Goal: Check status: Check status

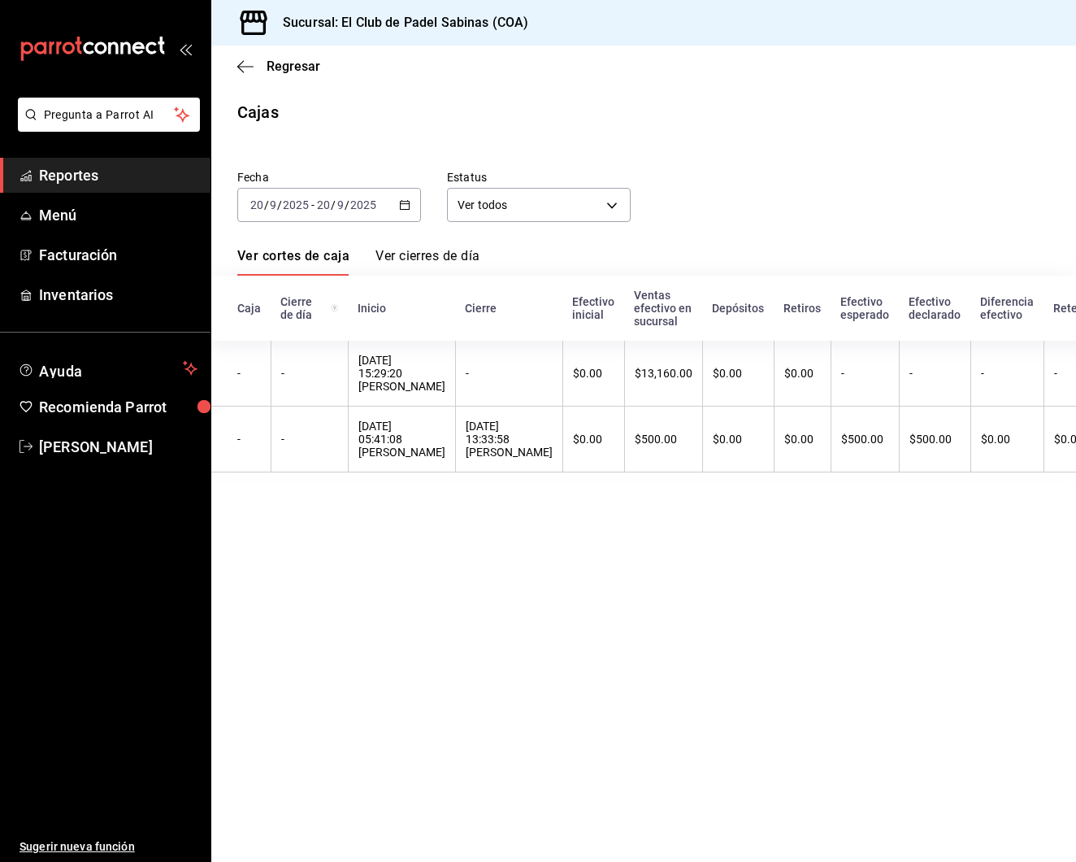
click at [409, 205] on \(Stroke\) "button" at bounding box center [405, 205] width 10 height 9
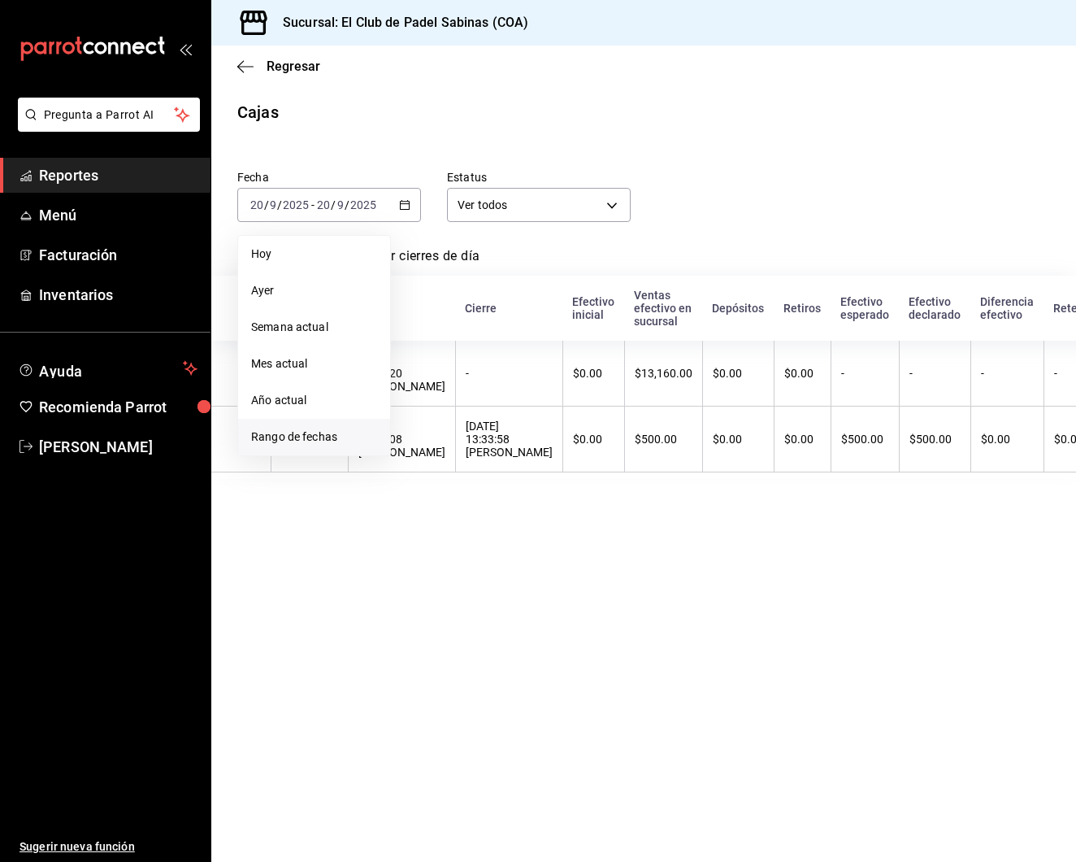
click at [316, 427] on li "Rango de fechas" at bounding box center [314, 437] width 152 height 37
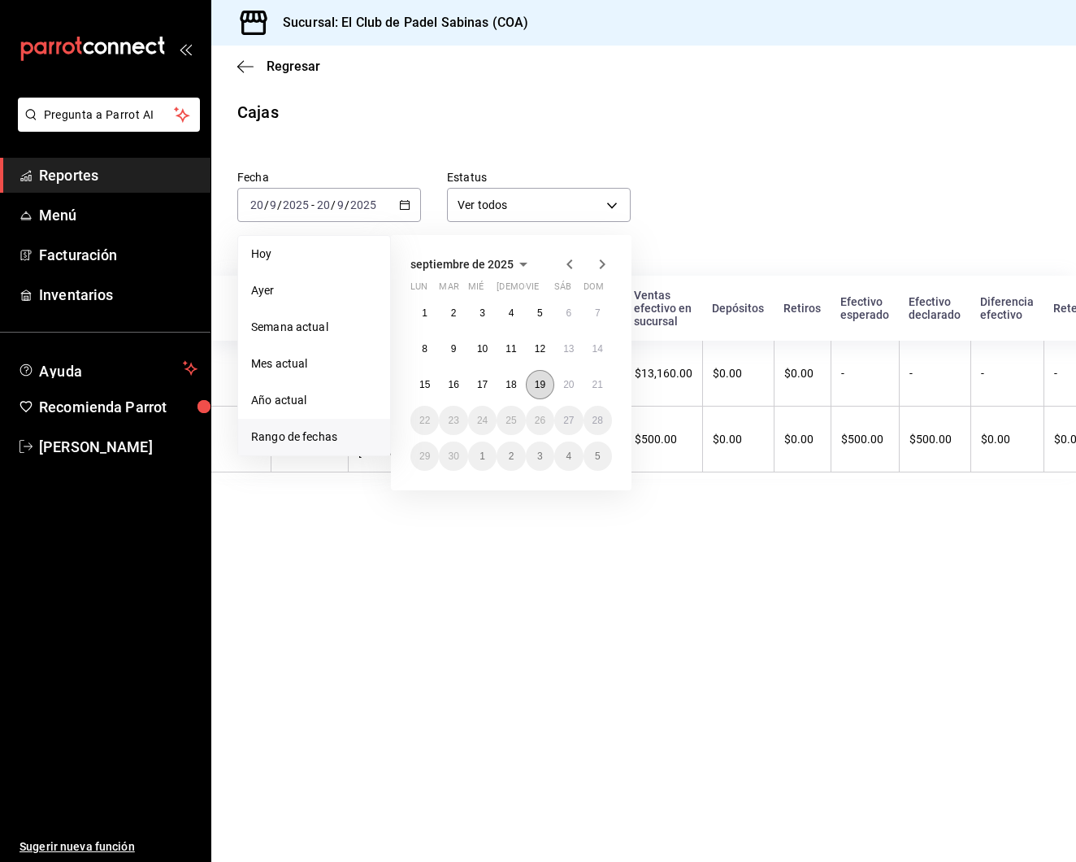
click at [542, 390] on abbr "19" at bounding box center [540, 384] width 11 height 11
click at [567, 385] on abbr "20" at bounding box center [568, 384] width 11 height 11
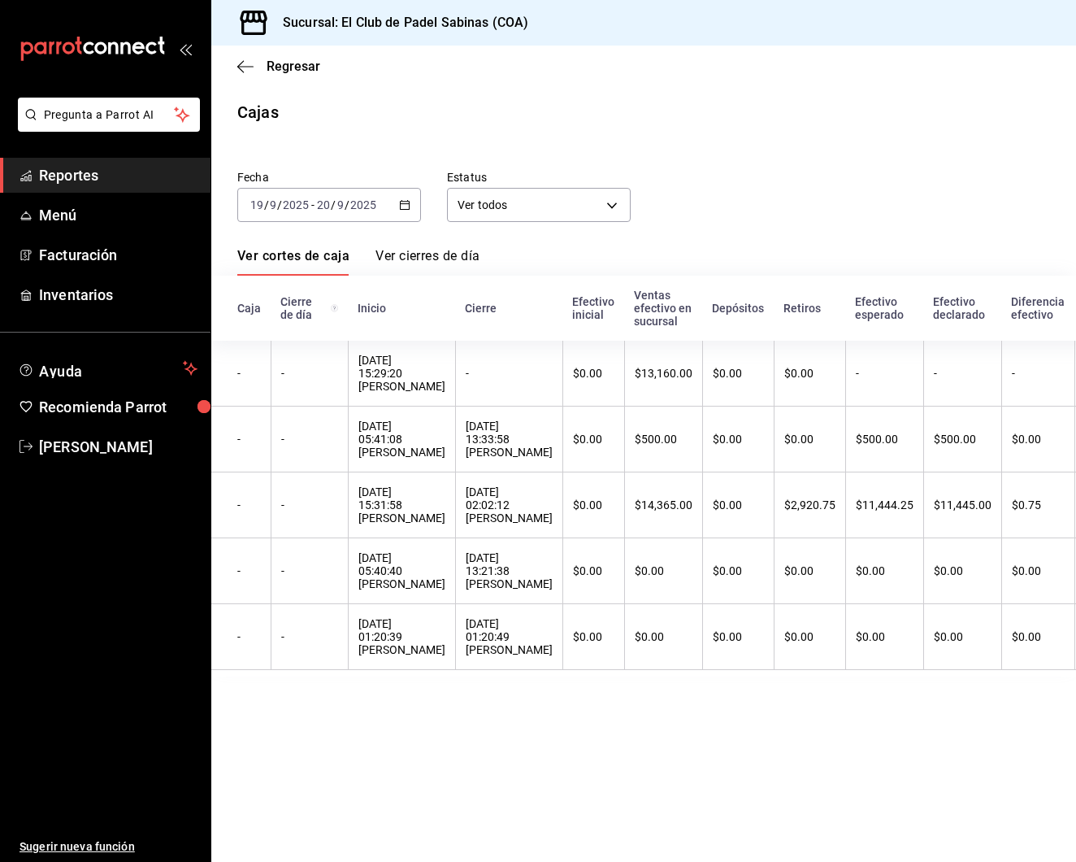
click at [398, 202] on div "2025-09-19 19 / 9 / 2025 - 2025-09-20 20 / 9 / 2025" at bounding box center [329, 205] width 184 height 34
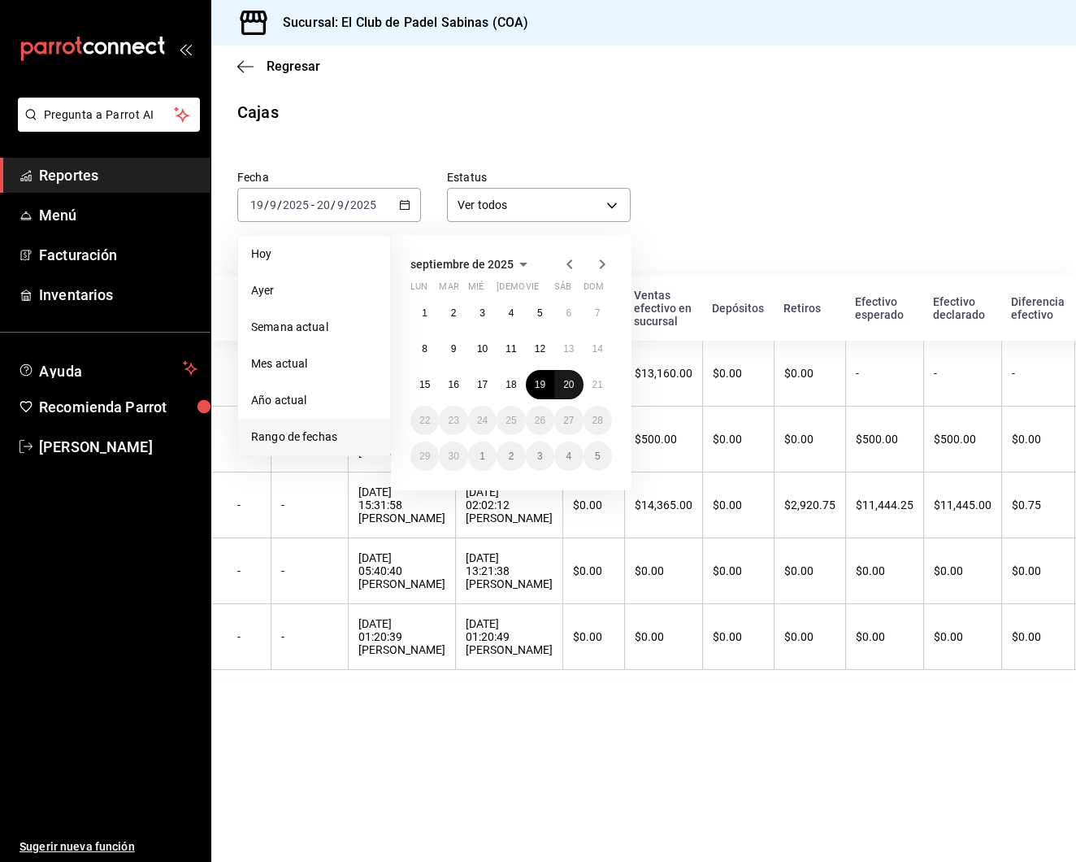
click at [564, 385] on abbr "20" at bounding box center [568, 384] width 11 height 11
click at [600, 387] on abbr "21" at bounding box center [598, 384] width 11 height 11
